Goal: Find specific page/section: Find specific page/section

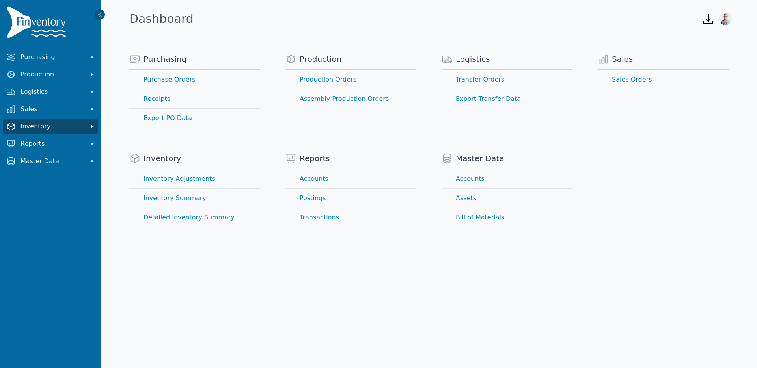
click at [34, 130] on span "Inventory" at bounding box center [52, 126] width 63 height 9
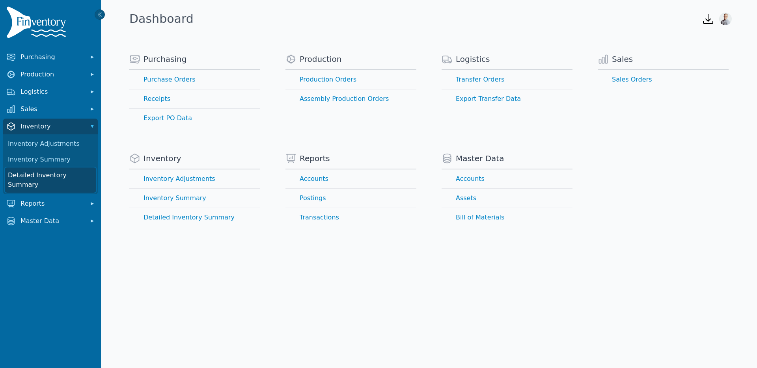
click at [35, 171] on link "Detailed Inventory Summary" at bounding box center [50, 180] width 91 height 25
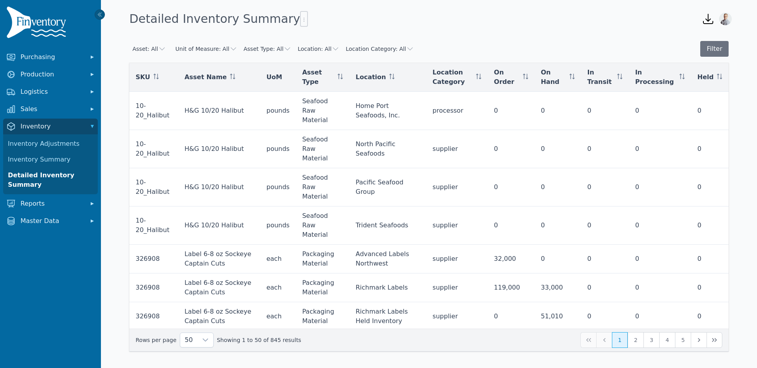
click at [151, 49] on button "Asset: All" at bounding box center [149, 49] width 34 height 8
click at [170, 81] on span "Sockeye Salmon Chowder (CHOWSS10)" at bounding box center [202, 79] width 110 height 8
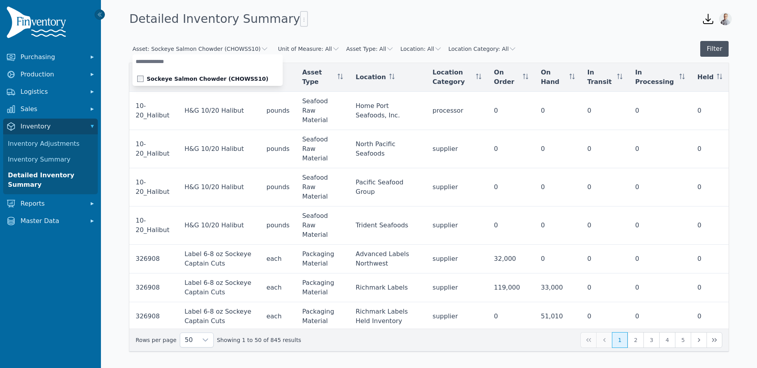
click at [716, 46] on button "Filter" at bounding box center [714, 49] width 28 height 16
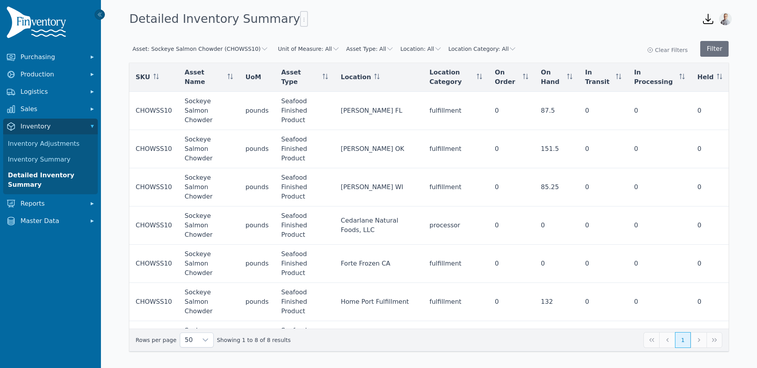
click at [223, 48] on button "Asset: Sockeye Salmon Chowder (CHOWSS10)" at bounding box center [200, 49] width 136 height 8
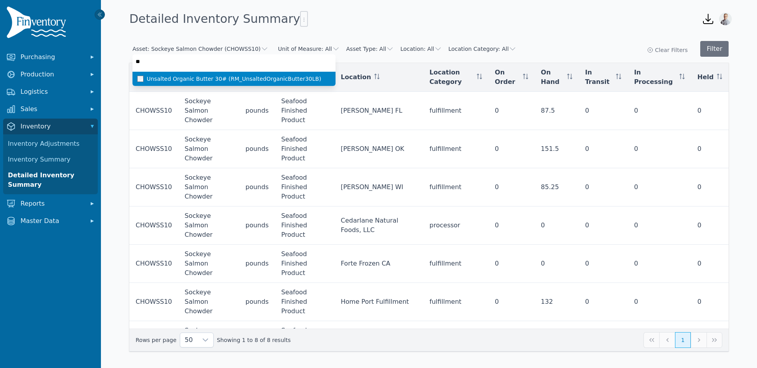
type input "*"
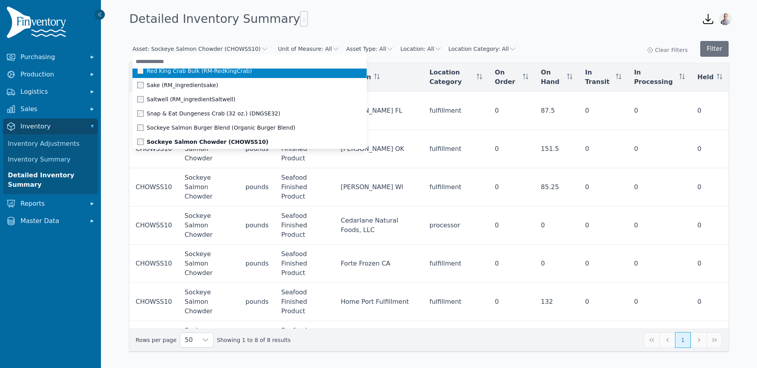
scroll to position [2861, 0]
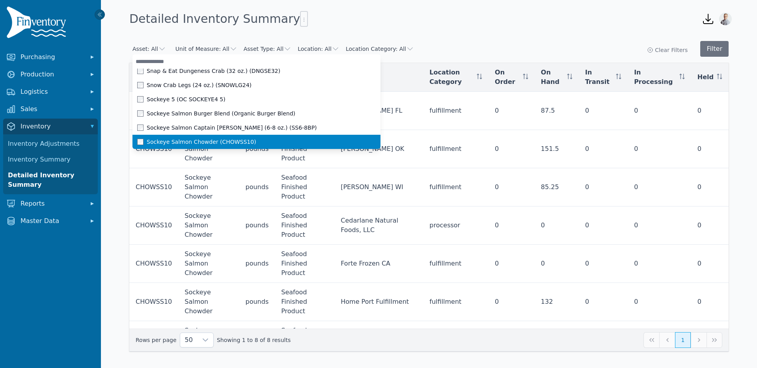
click at [138, 141] on span at bounding box center [141, 142] width 9 height 6
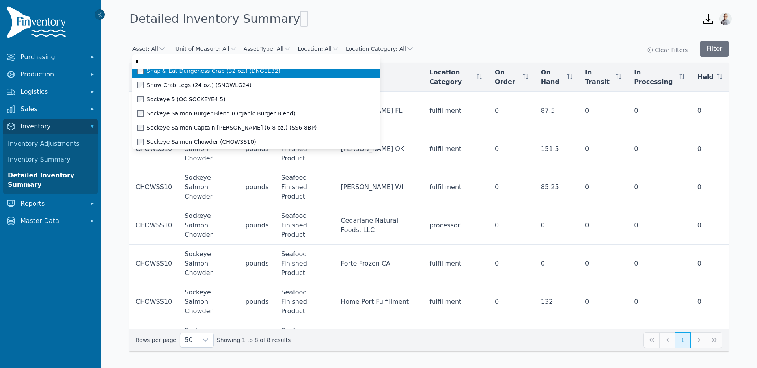
scroll to position [0, 0]
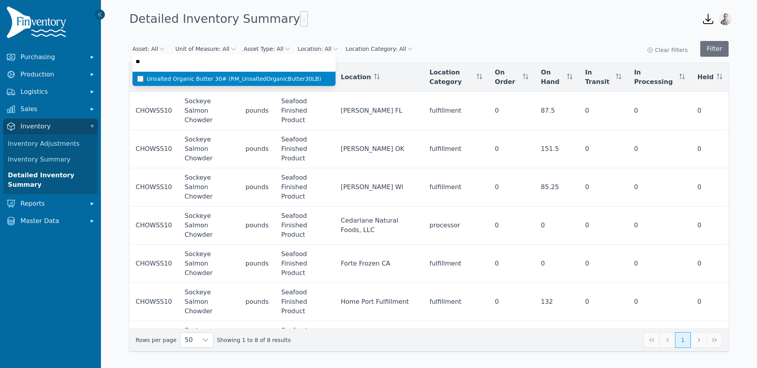
type input "*"
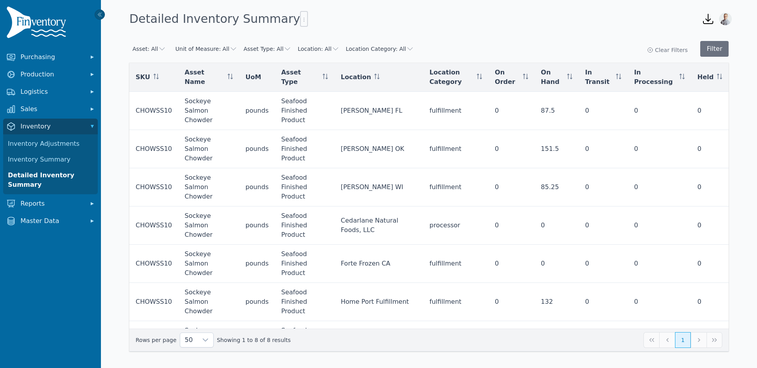
click at [146, 46] on button "Asset: All" at bounding box center [149, 49] width 34 height 8
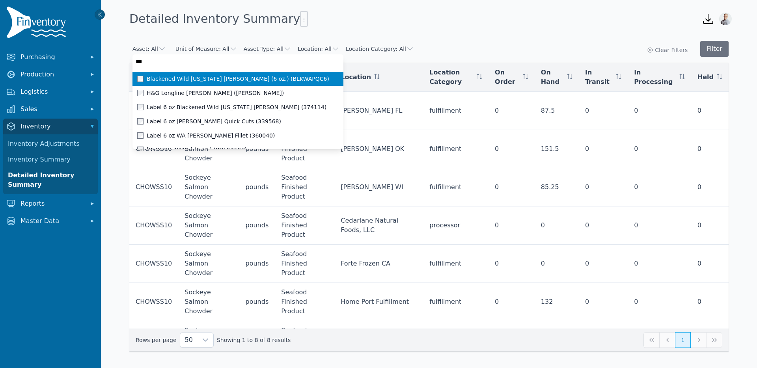
type input "****"
click at [140, 75] on div "Blackened Wild [US_STATE] [PERSON_NAME] (6 oz.) (BLKWAPQC6)" at bounding box center [233, 79] width 192 height 8
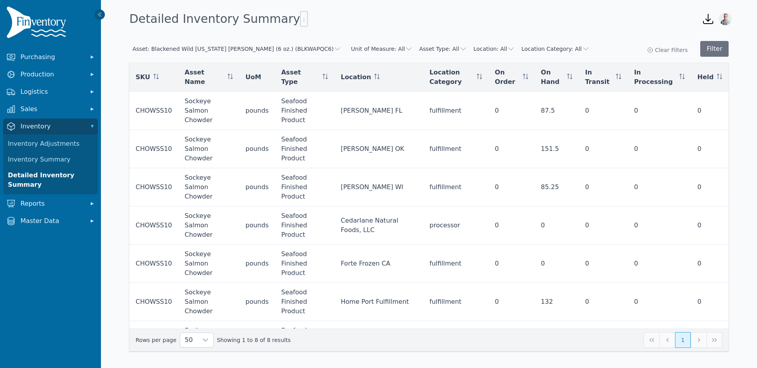
click at [373, 28] on div "Open sidebar Detailed Inventory Summary Open downloads menu Open user menu Asse…" at bounding box center [378, 182] width 757 height 364
click at [709, 48] on button "Filter" at bounding box center [714, 49] width 28 height 16
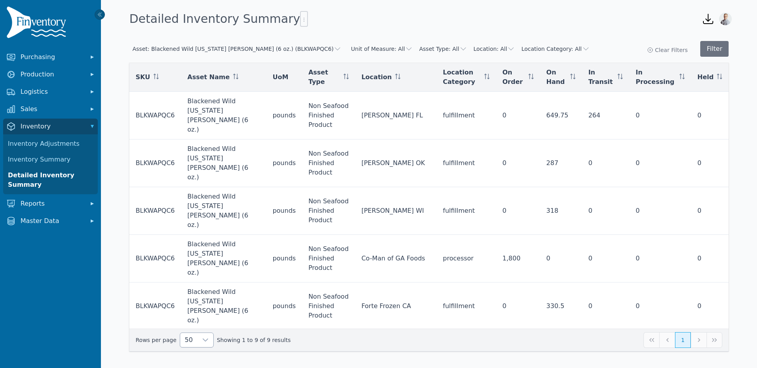
click at [198, 344] on div at bounding box center [206, 340] width 16 height 14
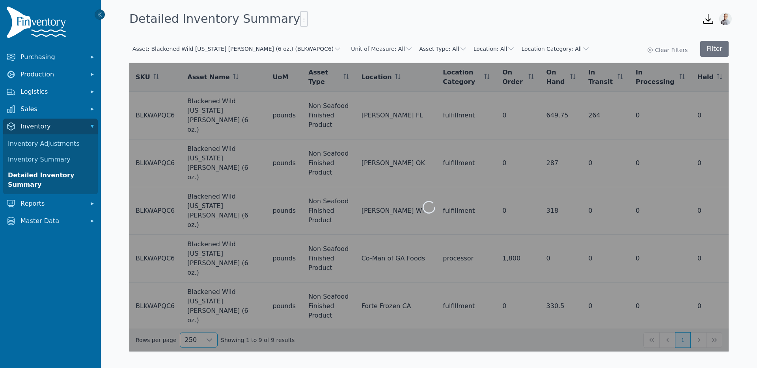
click at [192, 320] on span "250" at bounding box center [189, 321] width 12 height 9
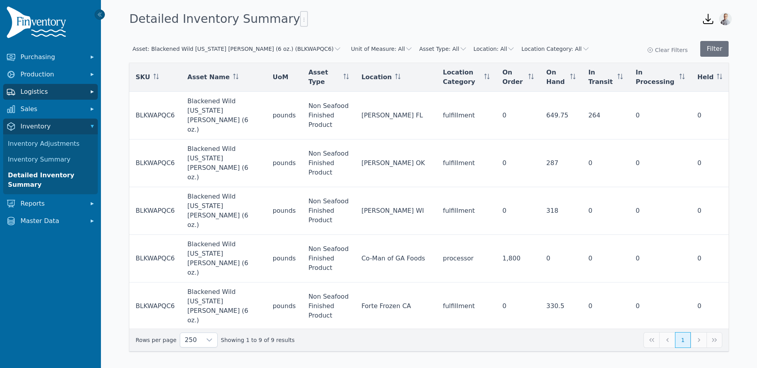
click at [29, 91] on span "Logistics" at bounding box center [52, 91] width 63 height 9
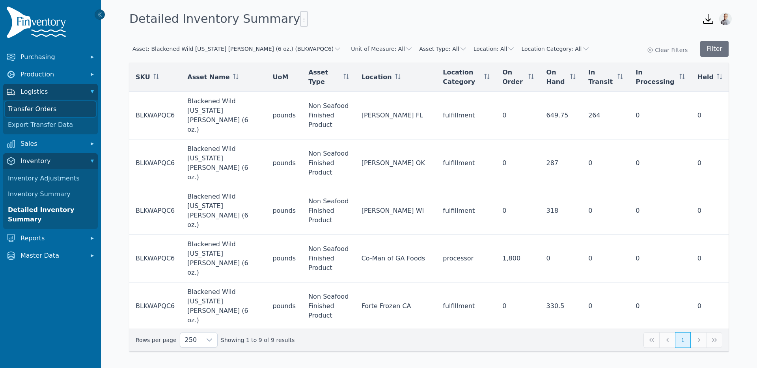
click at [30, 112] on link "Transfer Orders" at bounding box center [50, 109] width 91 height 16
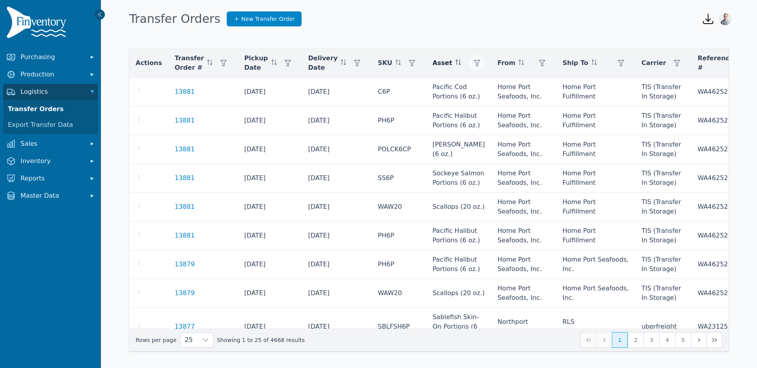
click at [474, 62] on icon "button" at bounding box center [477, 63] width 6 height 6
click at [459, 80] on div "Any" at bounding box center [483, 84] width 68 height 16
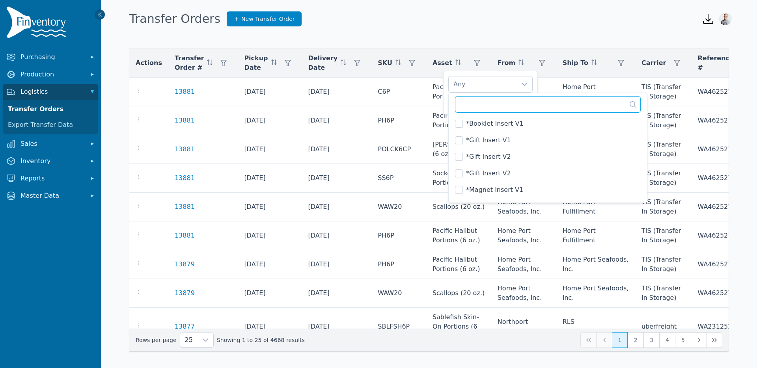
click at [478, 101] on input "text" at bounding box center [548, 104] width 186 height 17
type input "*"
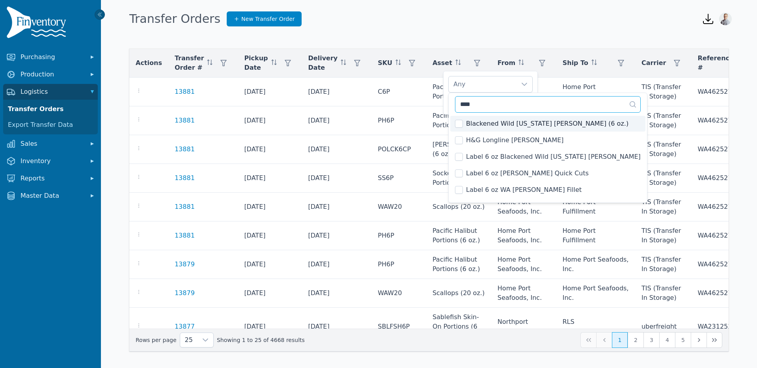
type input "****"
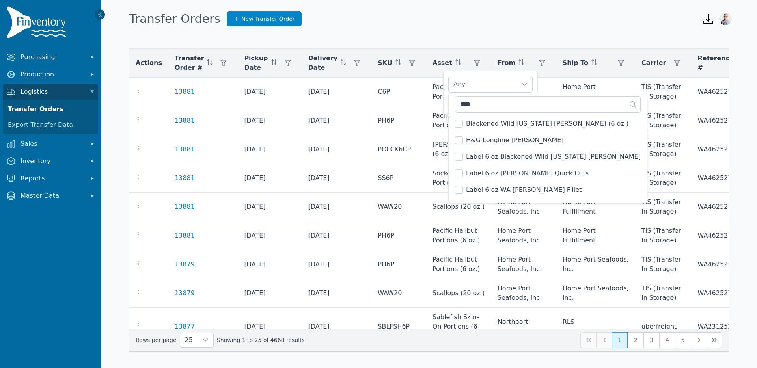
click at [465, 120] on li "Blackened Wild [US_STATE] [PERSON_NAME] (6 oz.)" at bounding box center [547, 124] width 195 height 16
click at [480, 84] on div "Blackened Wild [US_STATE] [PERSON_NAME] (6 oz.)" at bounding box center [483, 84] width 68 height 16
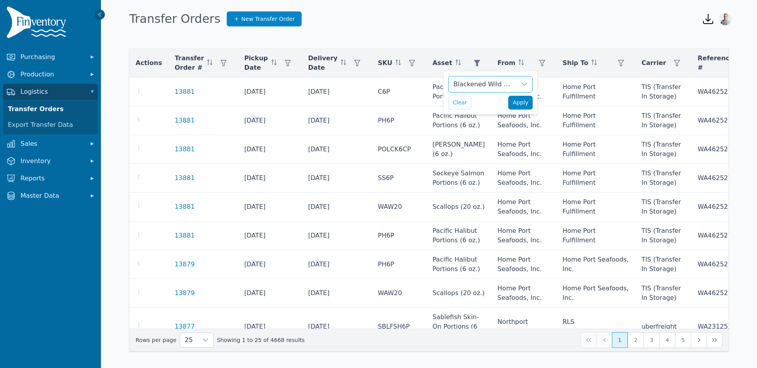
click at [516, 104] on span "Apply" at bounding box center [521, 103] width 16 height 8
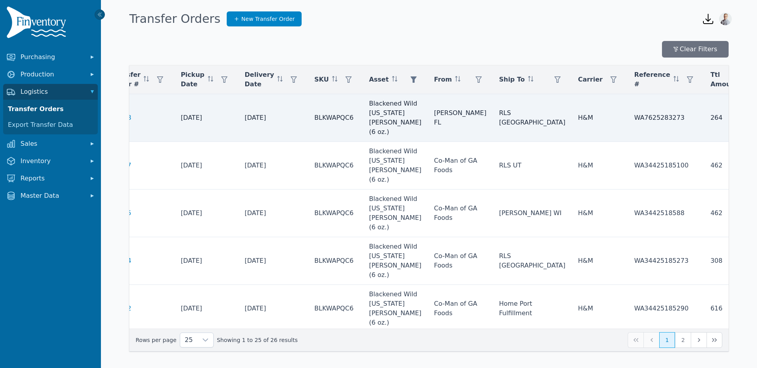
scroll to position [0, 174]
